Goal: Answer question/provide support: Share knowledge or assist other users

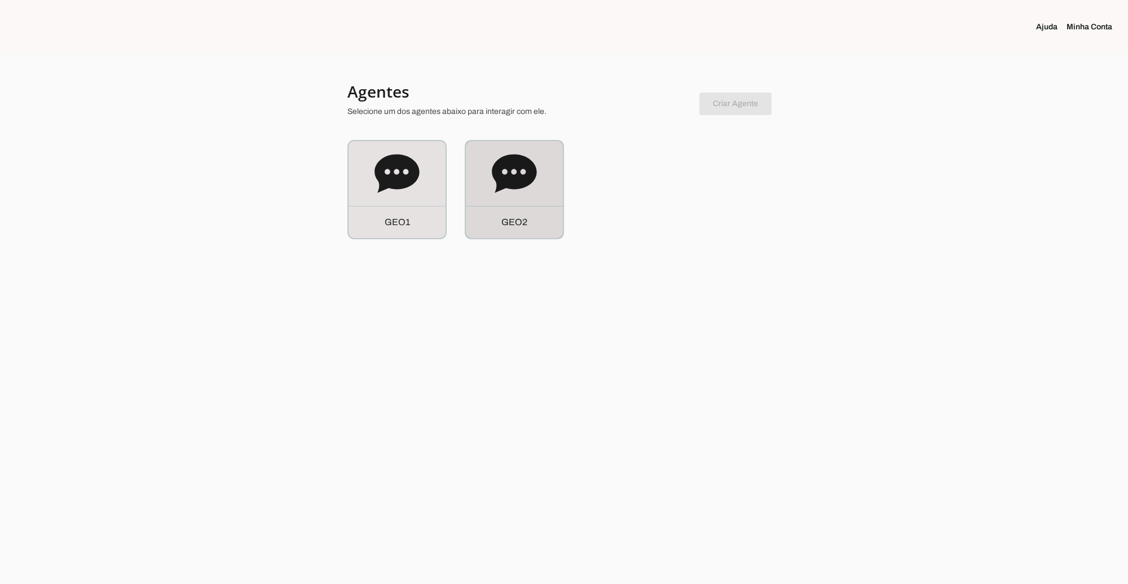
click at [523, 193] on icon at bounding box center [514, 173] width 45 height 45
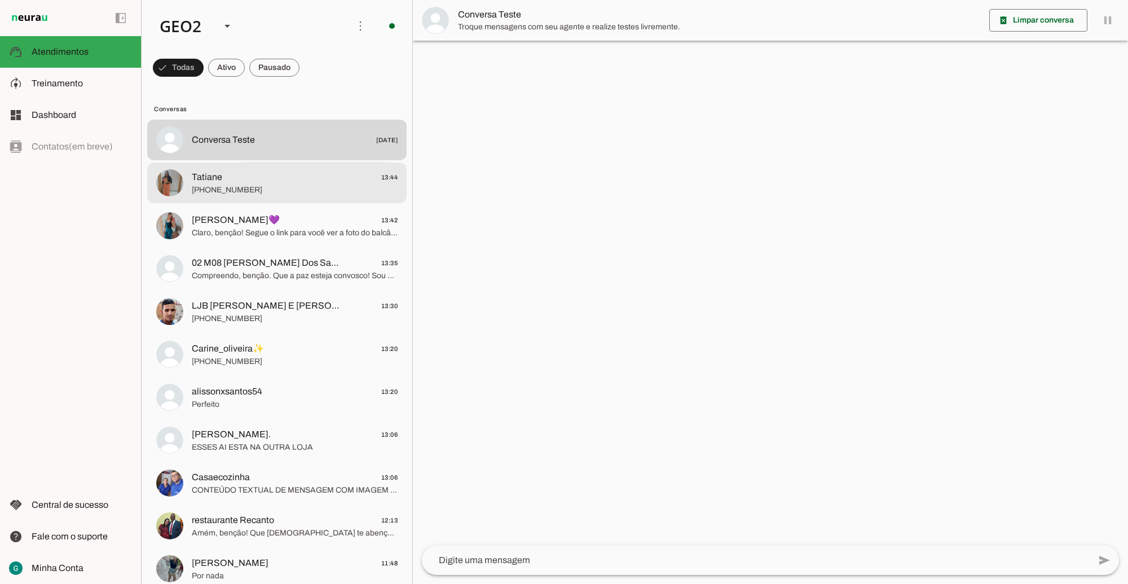
click at [208, 176] on span "Tatiane" at bounding box center [207, 177] width 30 height 14
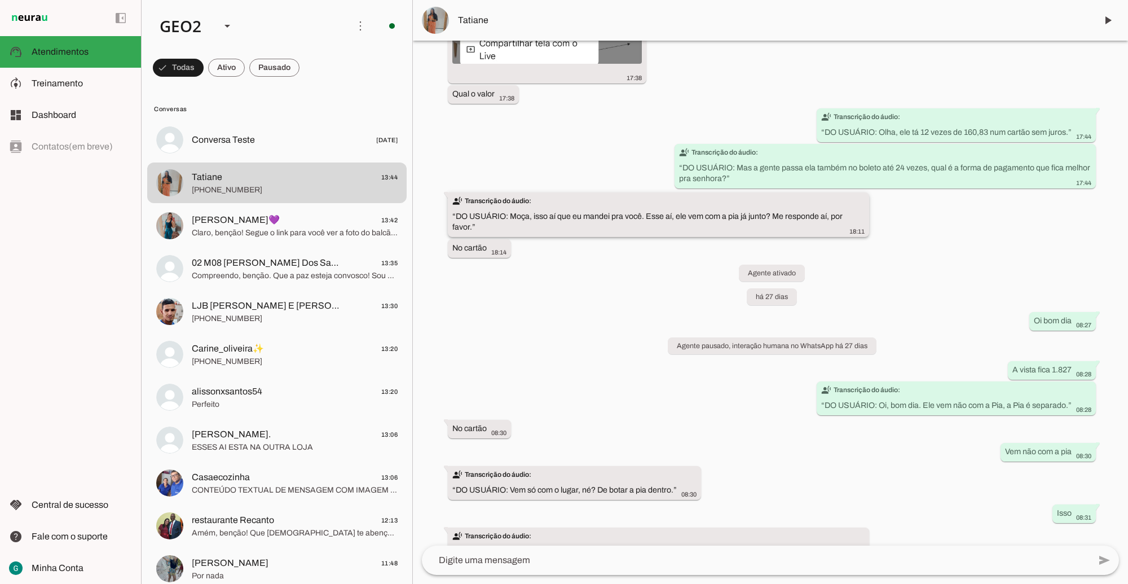
scroll to position [1420, 0]
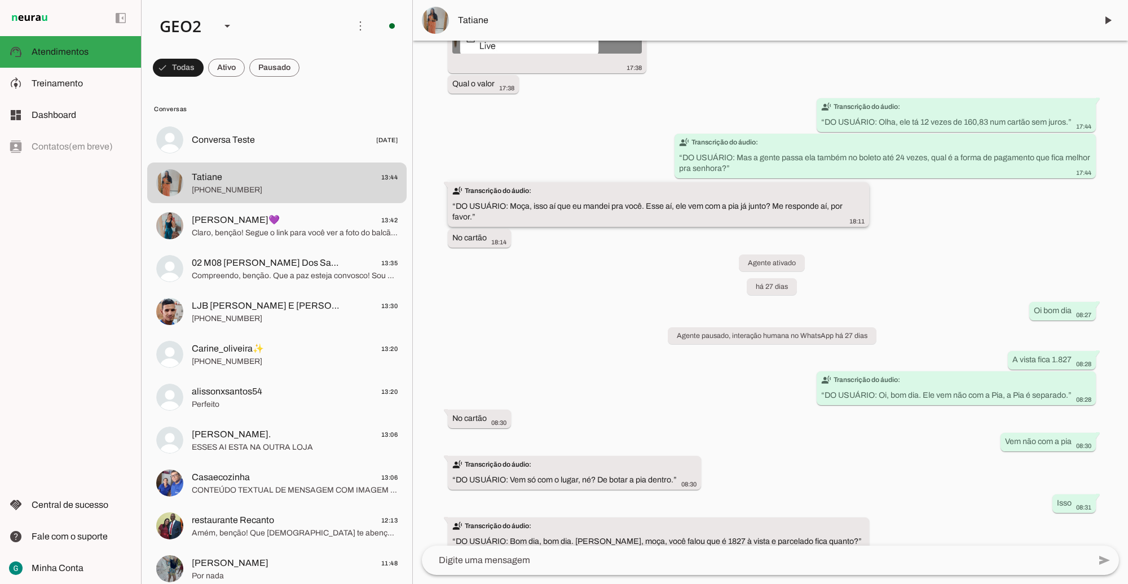
drag, startPoint x: 471, startPoint y: 218, endPoint x: 452, endPoint y: 205, distance: 23.5
click at [0, 0] on slot "transcribe Transcrição do áudio: “ DO USUÁRIO: Moça, isso aí que eu mandei pra …" at bounding box center [0, 0] width 0 height 0
drag, startPoint x: 452, startPoint y: 205, endPoint x: 474, endPoint y: 230, distance: 33.5
click at [474, 230] on whatsapp-message-bubble "No cartão 18:14" at bounding box center [479, 237] width 63 height 19
drag, startPoint x: 484, startPoint y: 238, endPoint x: 453, endPoint y: 197, distance: 51.1
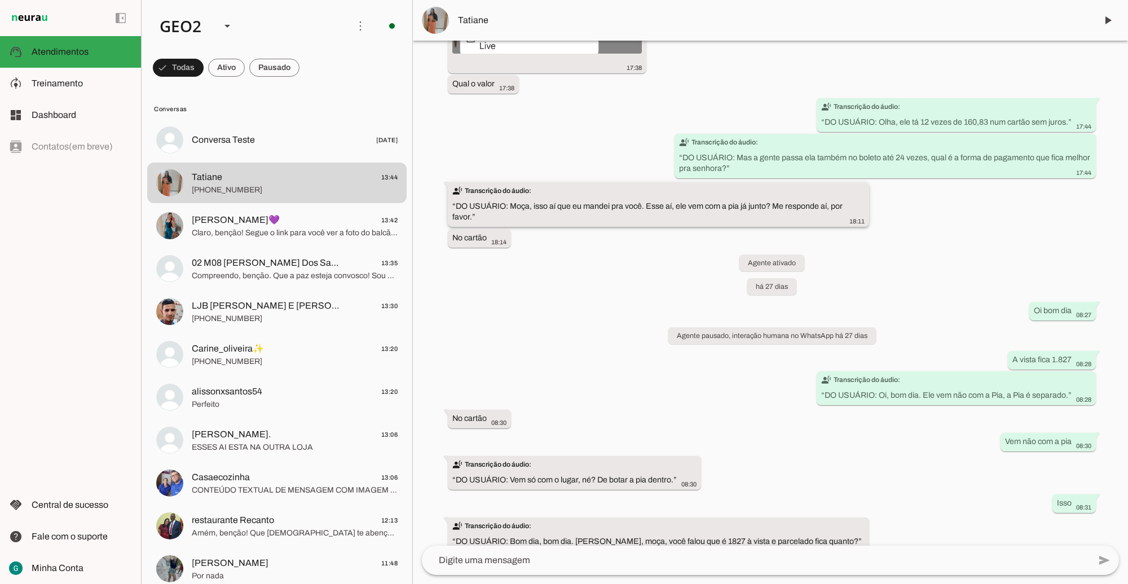
click at [453, 197] on div "Agente ativado há 28 dias 16:27 Olá, benção! Sou a assistente virtual da Casa e…" at bounding box center [770, 293] width 715 height 505
drag, startPoint x: 453, startPoint y: 197, endPoint x: 470, endPoint y: 208, distance: 19.7
click at [0, 0] on slot "transcribe Transcrição do áudio: “ DO USUÁRIO: Moça, isso aí que eu mandei pra …" at bounding box center [0, 0] width 0 height 0
click at [545, 243] on div "Agente ativado há 28 dias 16:27 Olá, benção! Sou a assistente virtual da Casa e…" at bounding box center [770, 293] width 715 height 505
drag, startPoint x: 456, startPoint y: 205, endPoint x: 519, endPoint y: 237, distance: 71.1
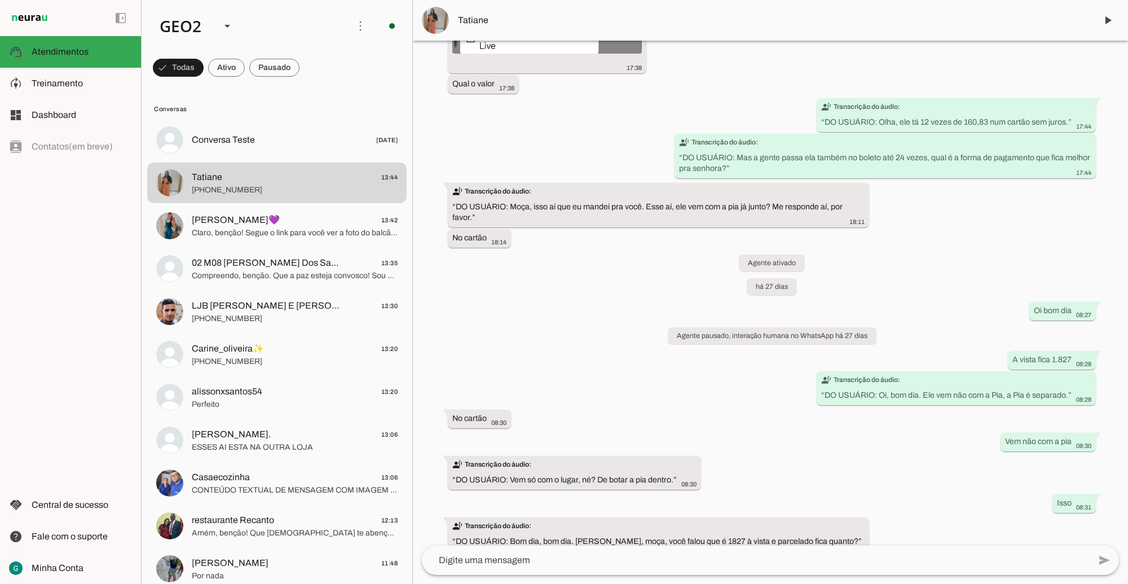
click at [515, 235] on div "Agente ativado há 28 dias 16:27 Olá, benção! Sou a assistente virtual da Casa e…" at bounding box center [770, 293] width 715 height 505
drag, startPoint x: 519, startPoint y: 237, endPoint x: 565, endPoint y: 246, distance: 47.0
click at [565, 246] on div "Agente ativado há 28 dias 16:27 Olá, benção! Sou a assistente virtual da Casa e…" at bounding box center [770, 293] width 715 height 505
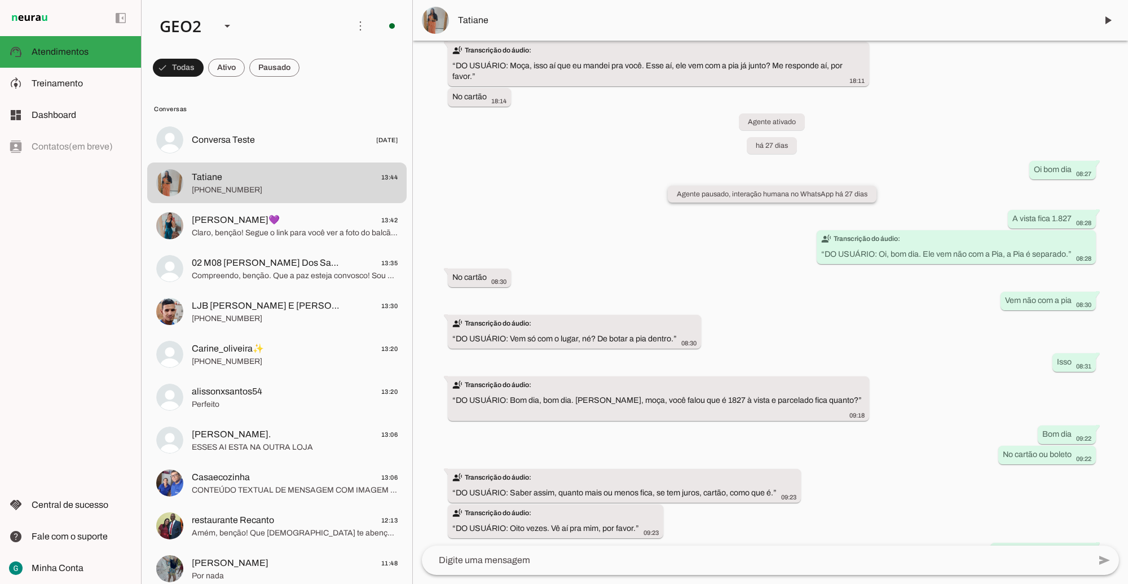
scroll to position [1572, 0]
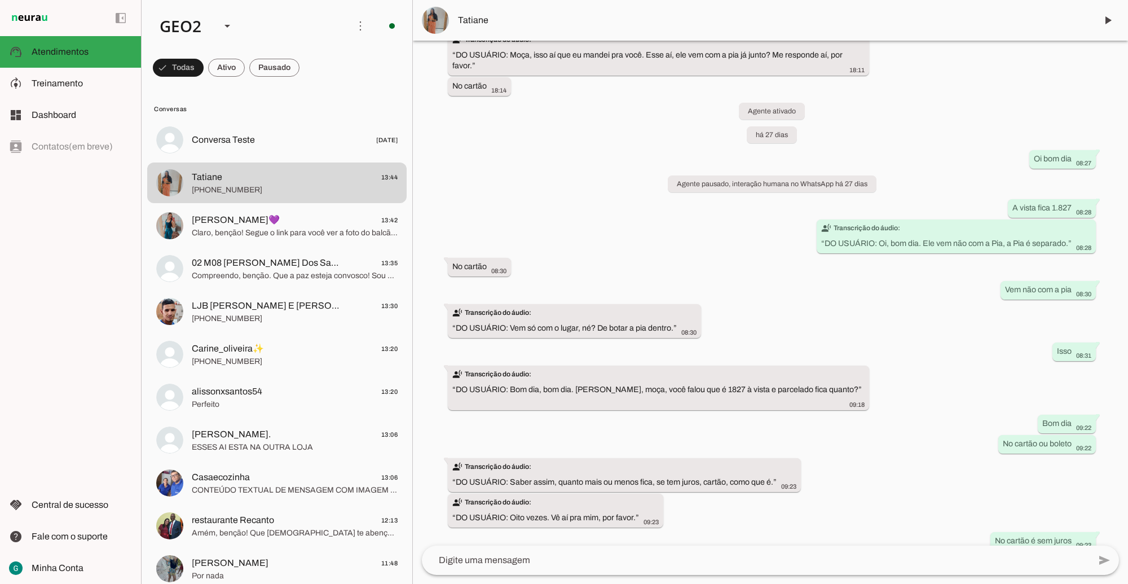
drag, startPoint x: 875, startPoint y: 178, endPoint x: 664, endPoint y: 177, distance: 211.0
click at [664, 177] on div "Agente ativado há 28 dias 16:27 Olá, benção! Sou a assistente virtual da Casa e…" at bounding box center [770, 293] width 715 height 505
drag, startPoint x: 664, startPoint y: 177, endPoint x: 652, endPoint y: 184, distance: 13.9
click at [652, 184] on div "Agente ativado há 28 dias 16:27 Olá, benção! Sou a assistente virtual da Casa e…" at bounding box center [770, 293] width 715 height 505
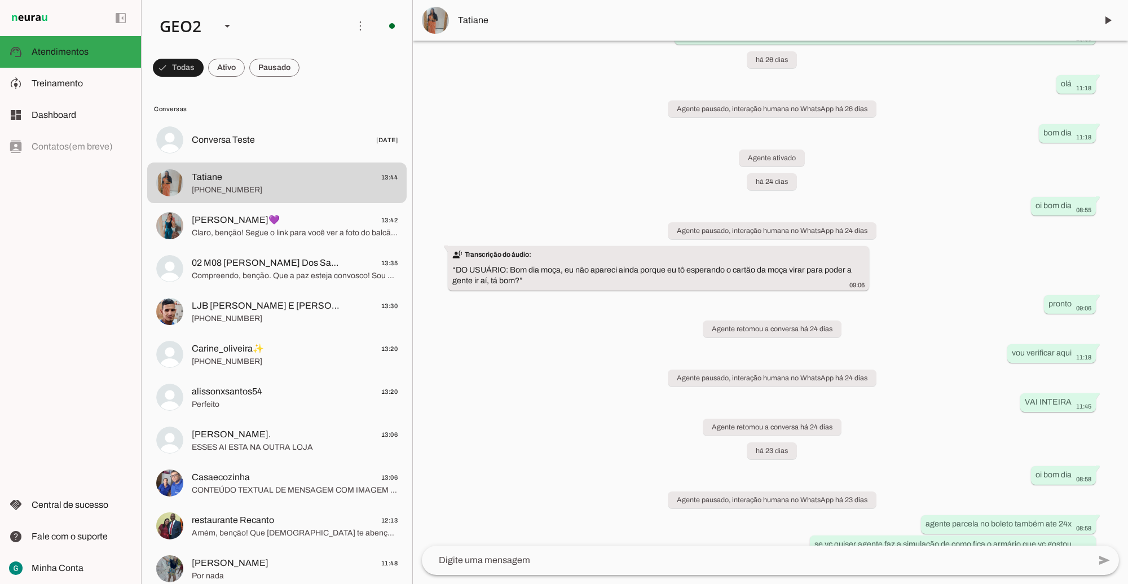
scroll to position [3247, 0]
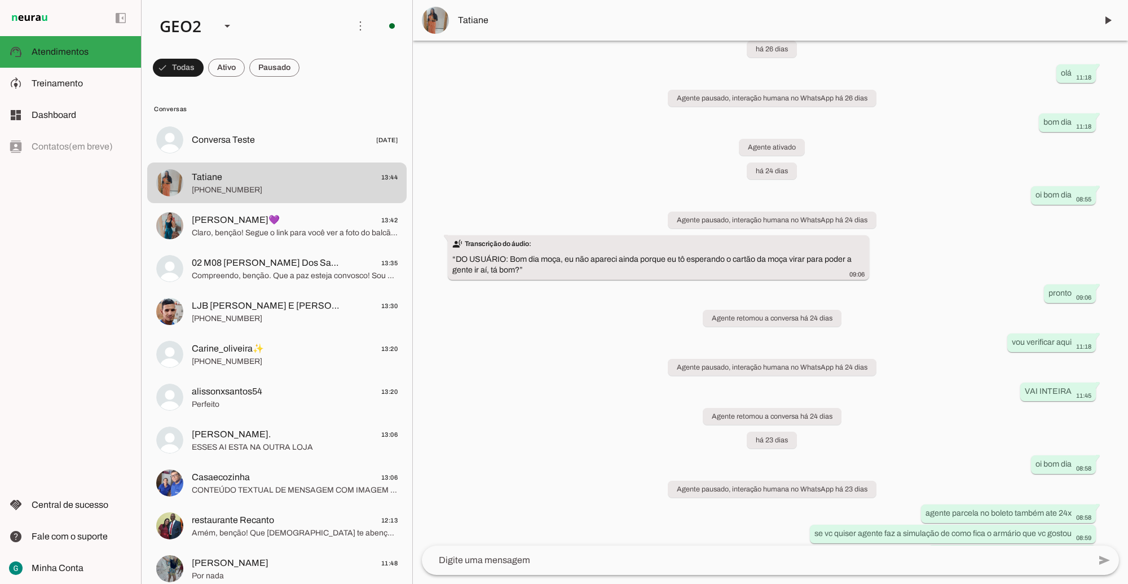
drag, startPoint x: 519, startPoint y: 249, endPoint x: 436, endPoint y: 241, distance: 83.3
click at [436, 241] on div "Agente ativado há 28 dias 16:27 Olá, benção! Sou a assistente virtual da Casa e…" at bounding box center [770, 293] width 715 height 505
drag, startPoint x: 436, startPoint y: 241, endPoint x: 532, endPoint y: 289, distance: 107.5
click at [532, 289] on div "Agente ativado há 28 dias 16:27 Olá, benção! Sou a assistente virtual da Casa e…" at bounding box center [770, 293] width 715 height 505
click at [972, 288] on div "Agente ativado há 28 dias 16:27 Olá, benção! Sou a assistente virtual da Casa e…" at bounding box center [770, 293] width 715 height 505
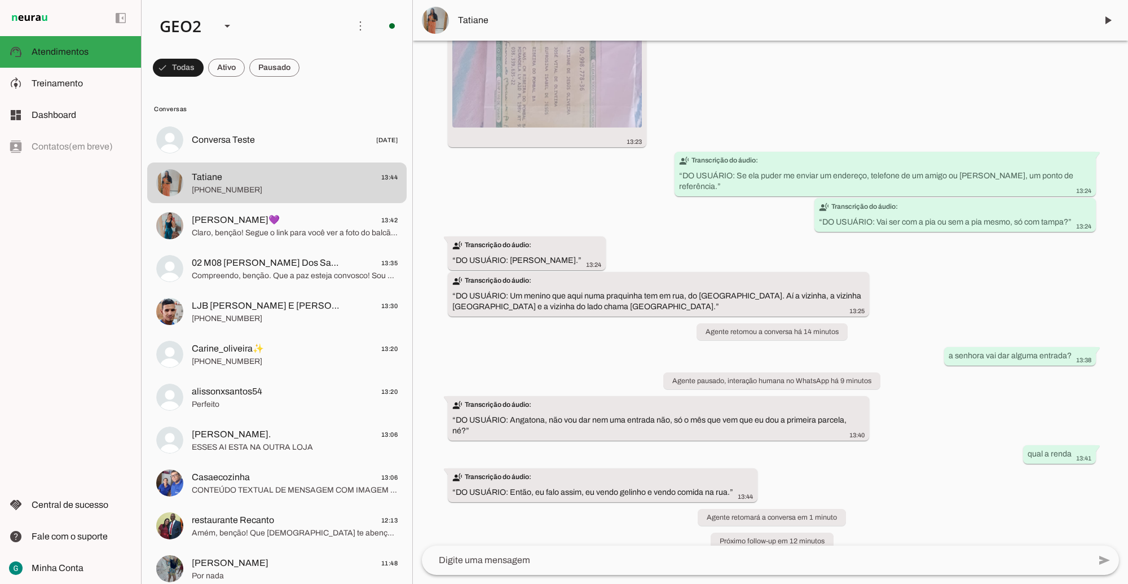
scroll to position [11913, 0]
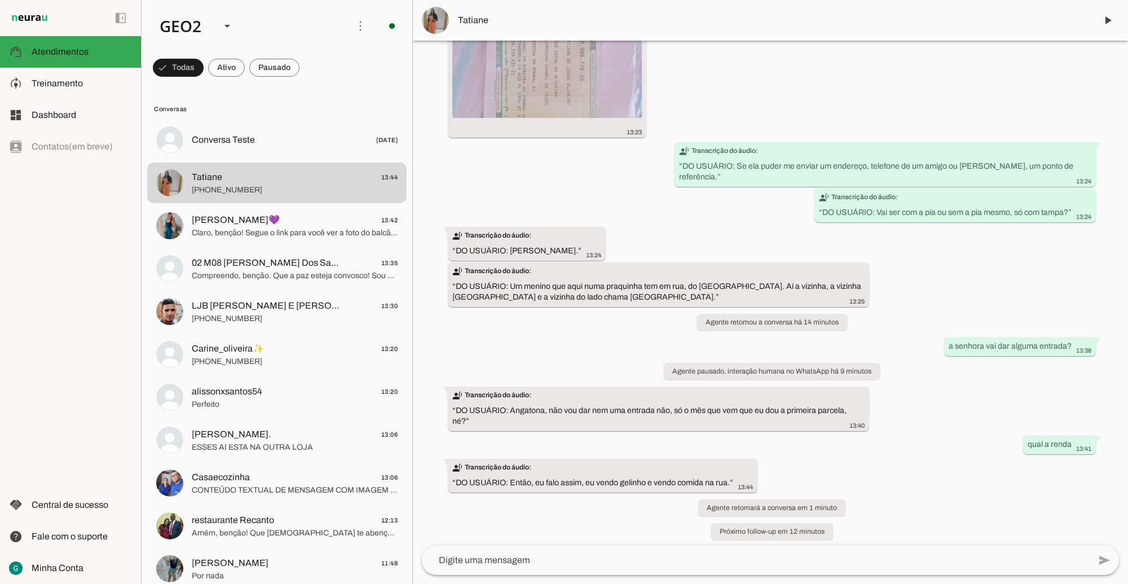
click at [980, 393] on div "Agente ativado há 28 dias 16:27 Olá, benção! Sou a assistente virtual da Casa e…" at bounding box center [770, 293] width 715 height 505
click at [931, 465] on div "Agente ativado há 28 dias 16:27 Olá, benção! Sou a assistente virtual da Casa e…" at bounding box center [770, 293] width 715 height 505
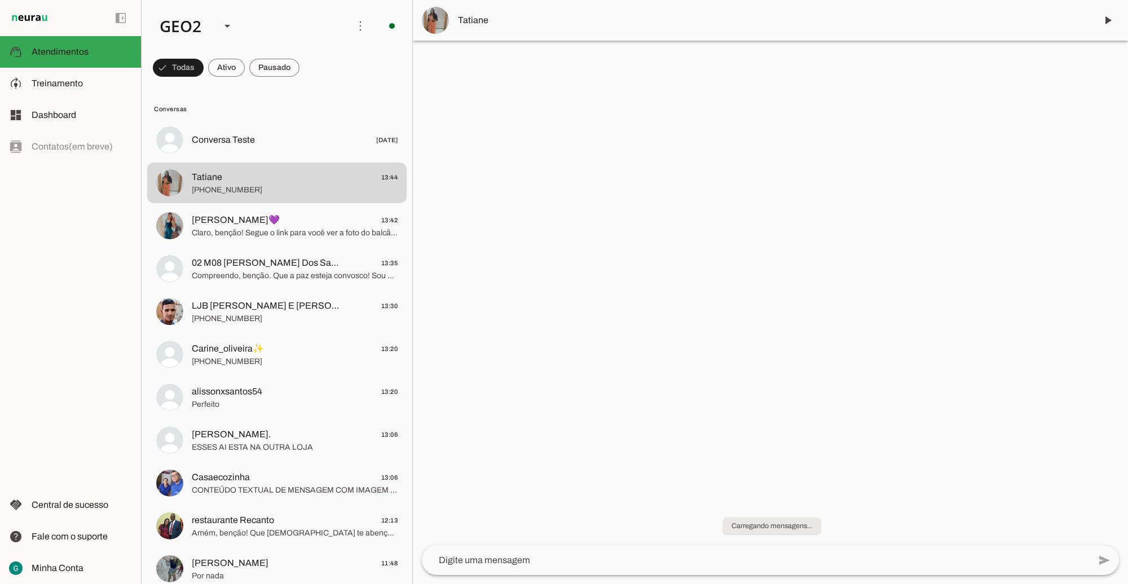
scroll to position [0, 0]
